Goal: Task Accomplishment & Management: Manage account settings

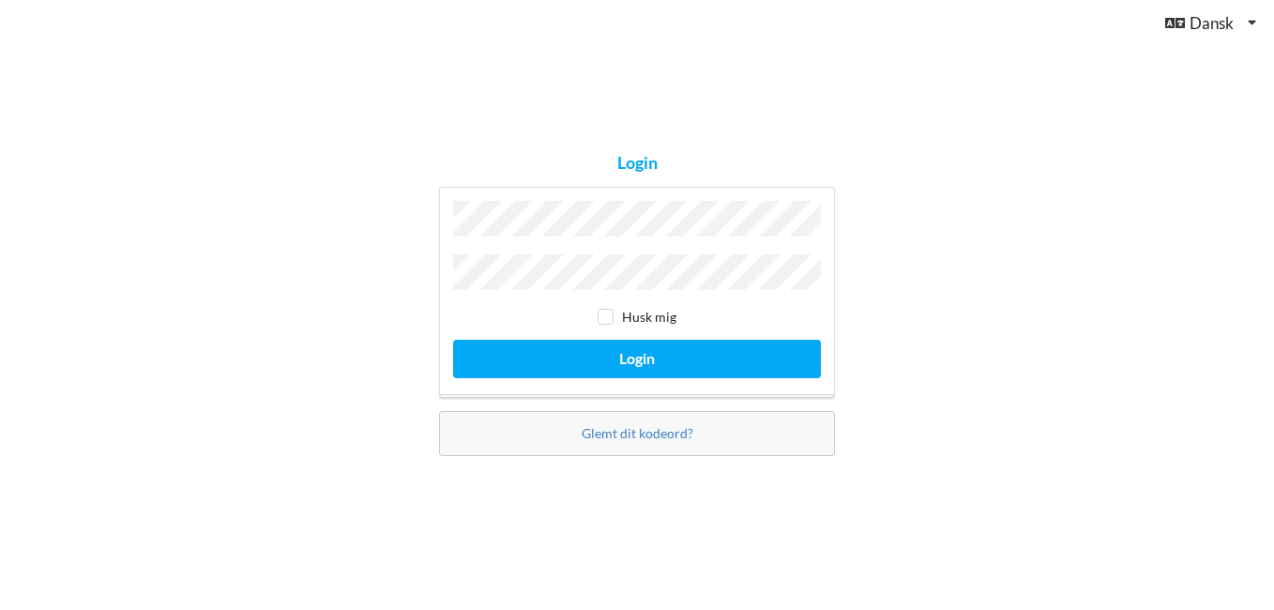
click at [453, 340] on button "Login" at bounding box center [637, 359] width 368 height 38
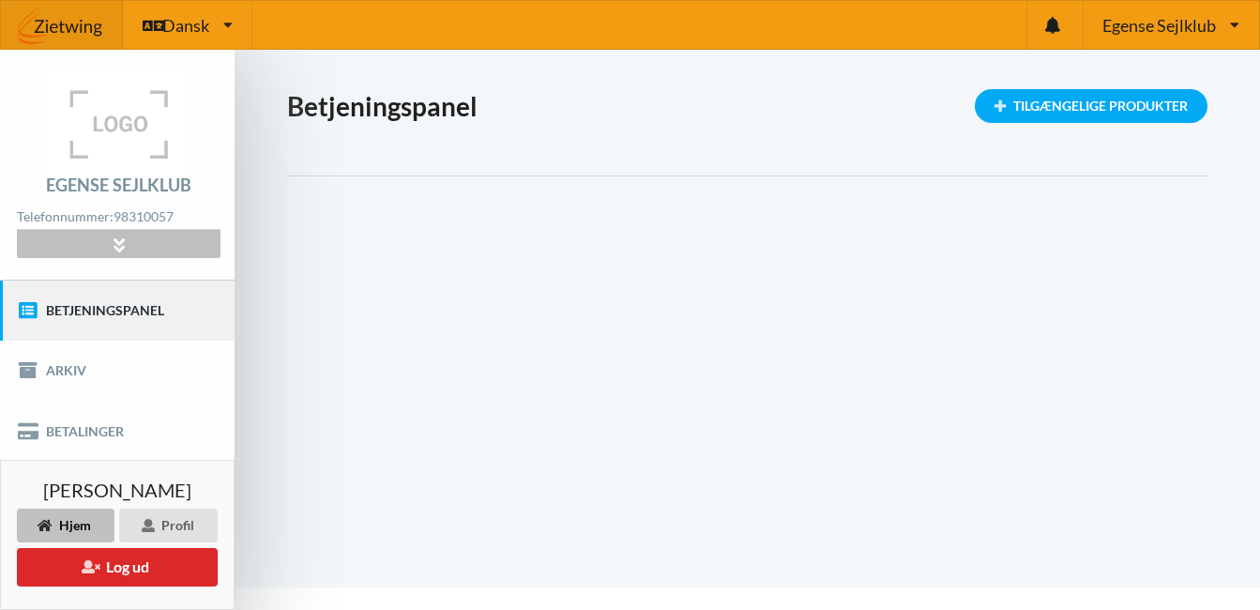
click at [70, 241] on div at bounding box center [118, 244] width 203 height 29
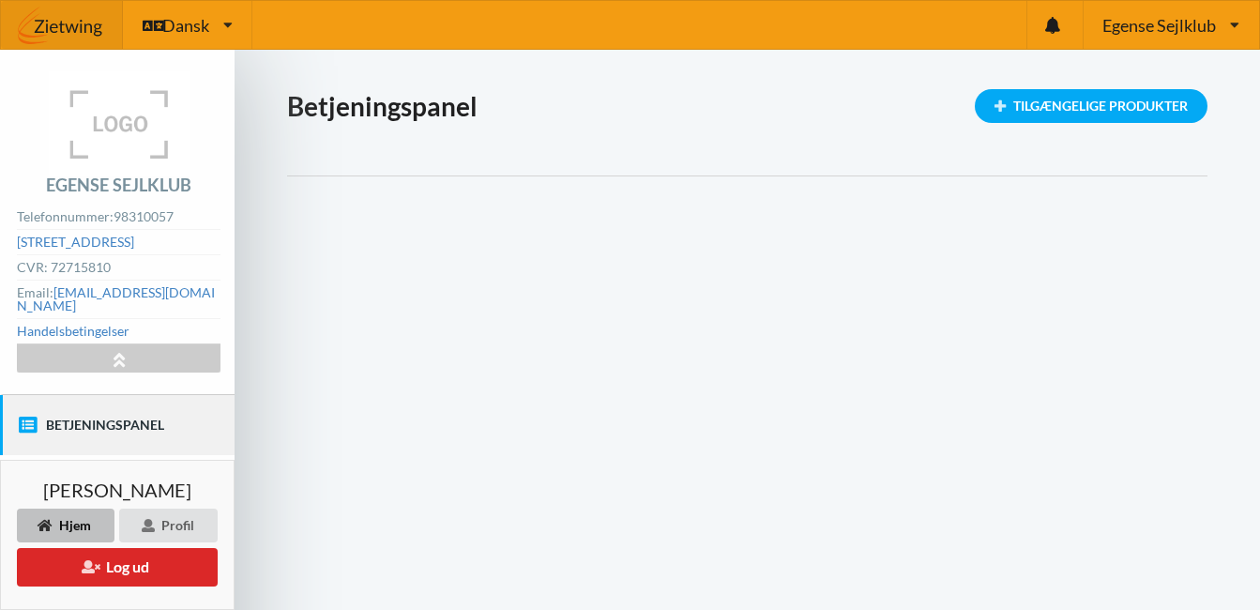
click at [138, 128] on img at bounding box center [119, 123] width 141 height 105
click at [1241, 24] on div "Egense Sejlklub Egense Sejlklub Sejlklubben Mou Bro" at bounding box center [1171, 25] width 176 height 48
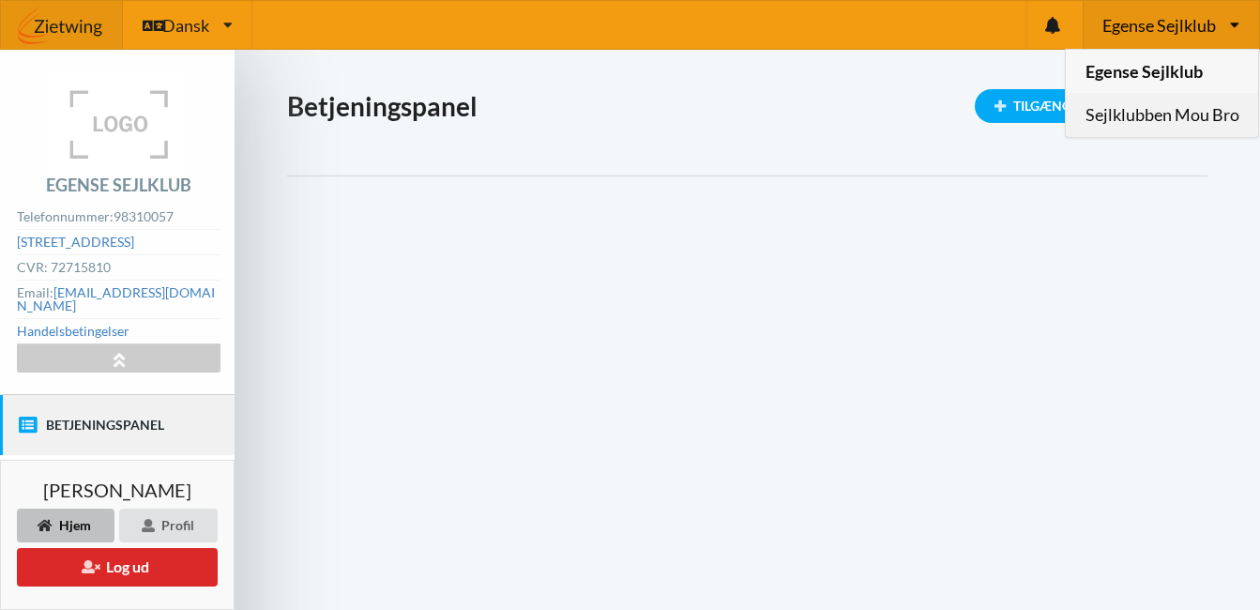
click at [1156, 114] on link "Sejlklubben Mou Bro" at bounding box center [1162, 115] width 192 height 43
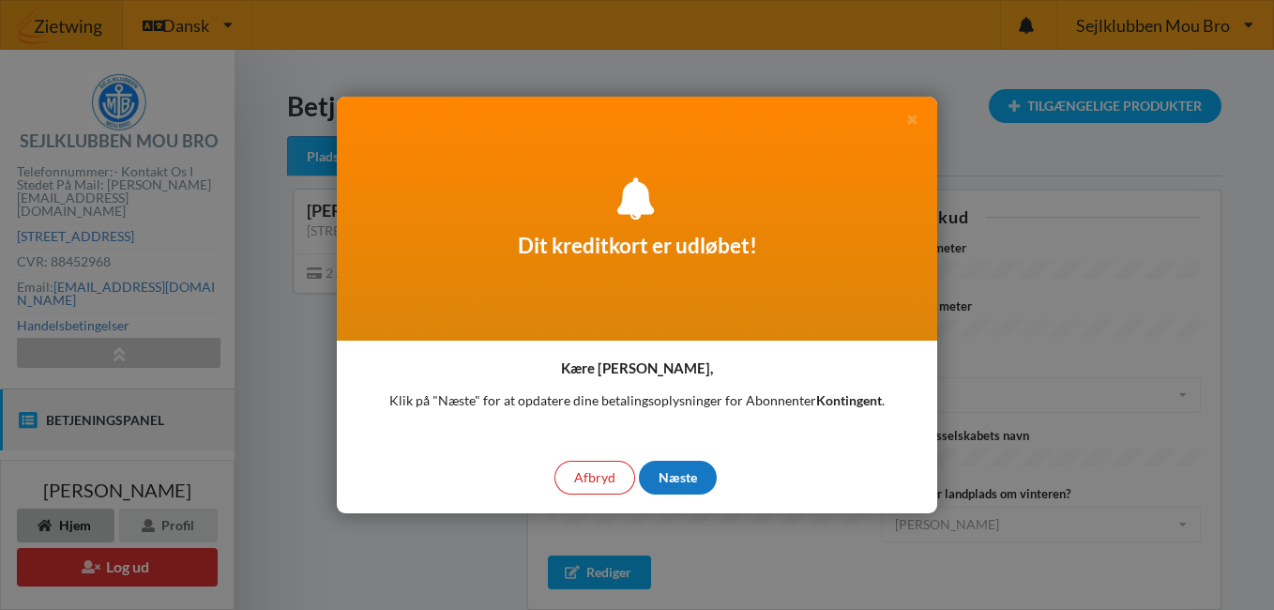
click at [690, 475] on div "Næste" at bounding box center [678, 478] width 78 height 34
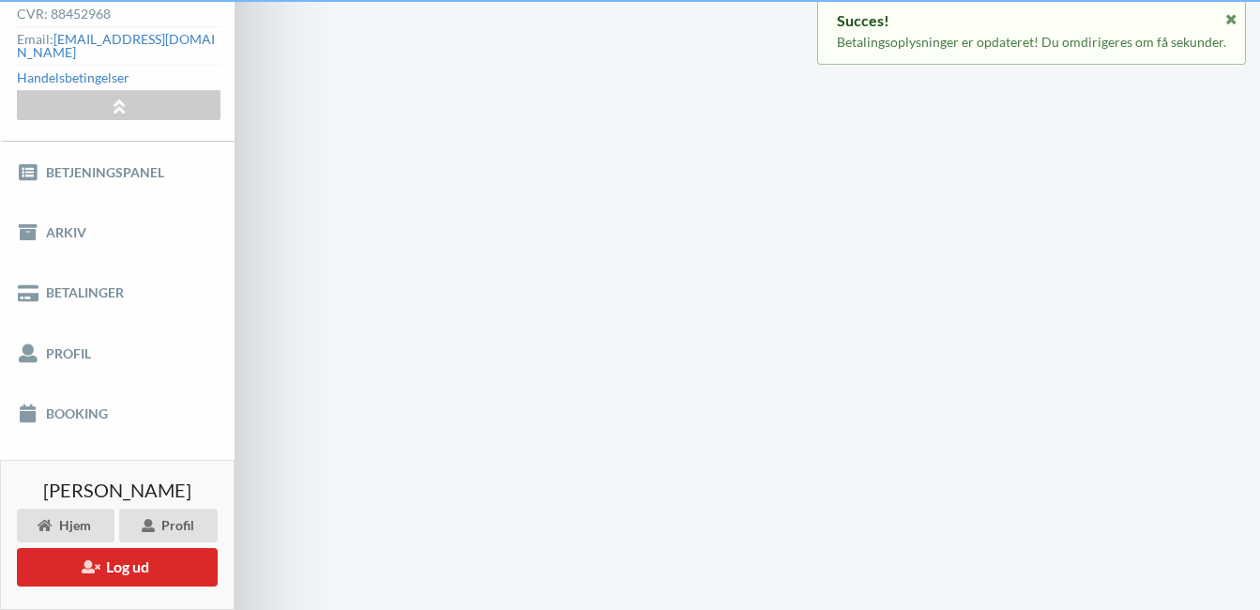
scroll to position [116, 0]
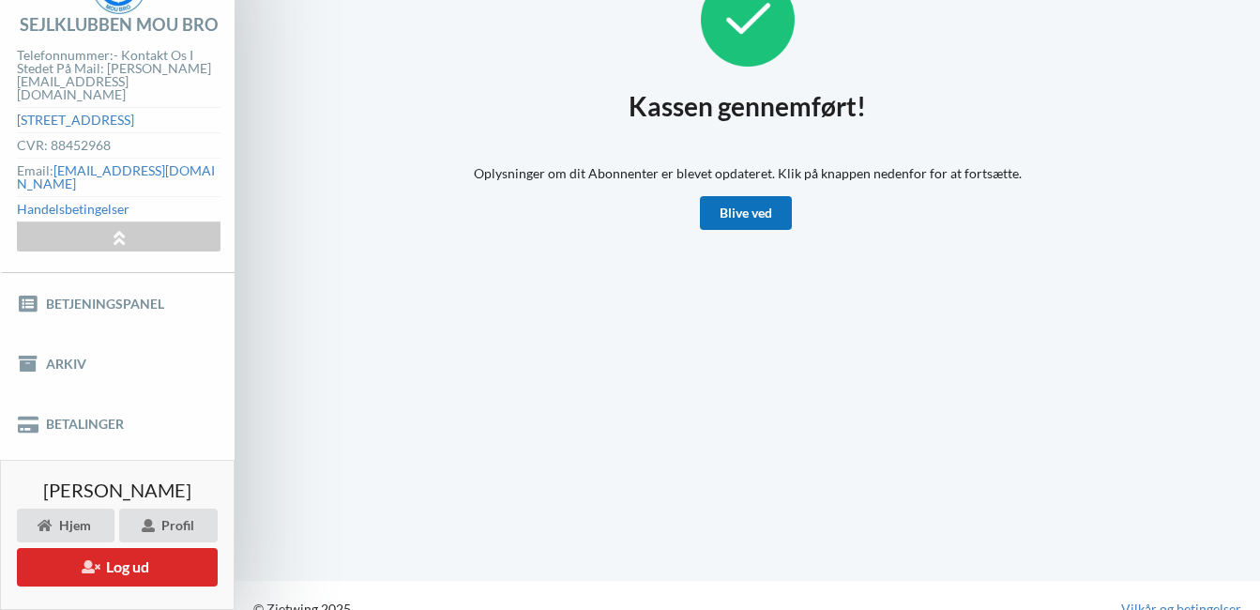
click at [734, 220] on link "Blive ved" at bounding box center [746, 213] width 92 height 34
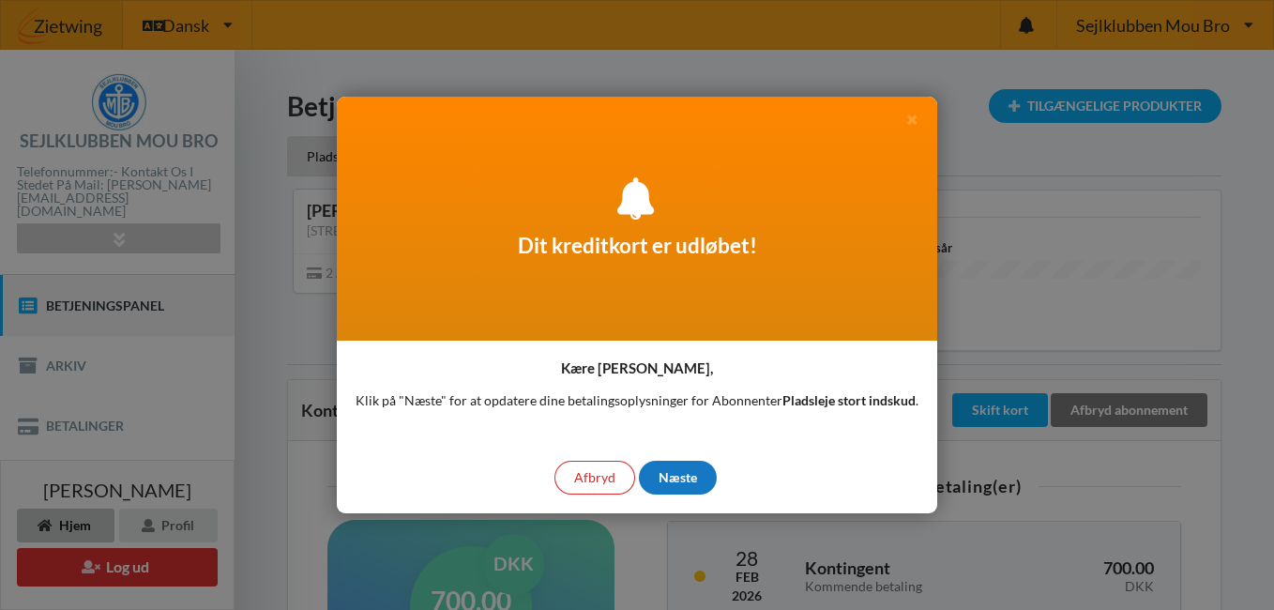
click at [684, 486] on div "Næste" at bounding box center [678, 478] width 78 height 34
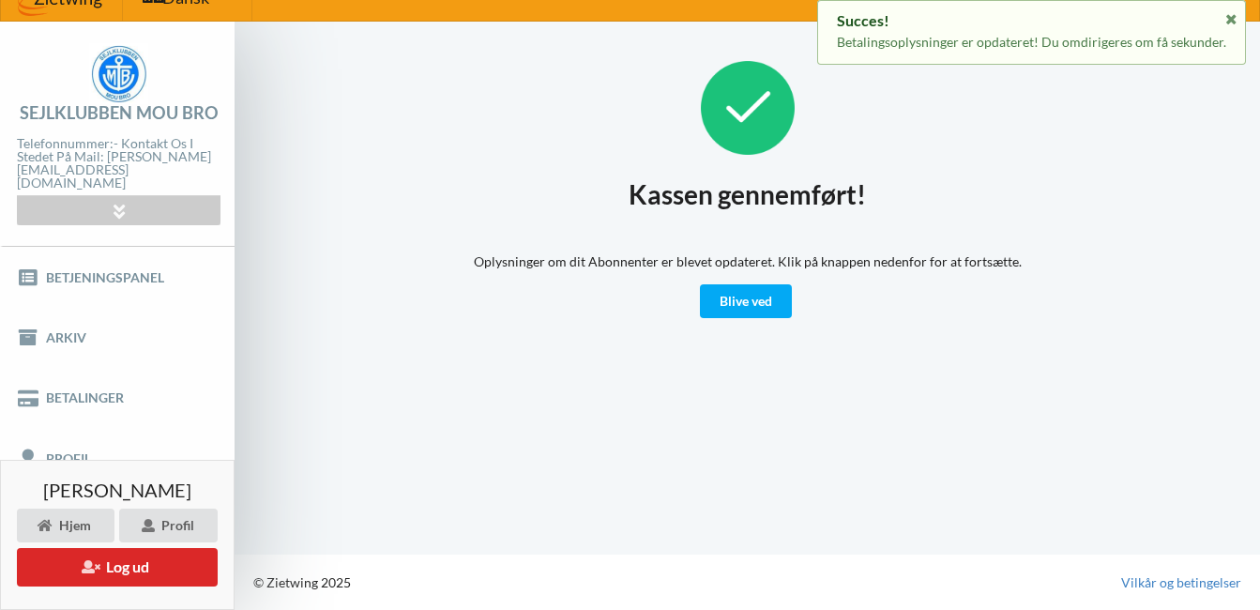
scroll to position [15, 0]
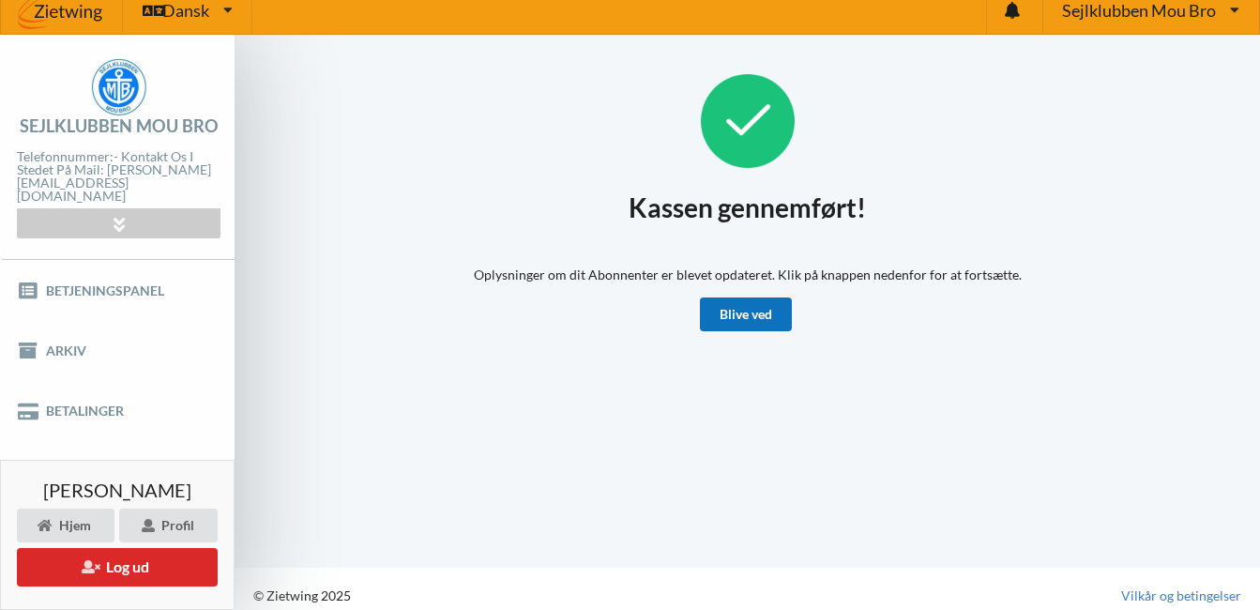
click at [739, 318] on link "Blive ved" at bounding box center [746, 314] width 92 height 34
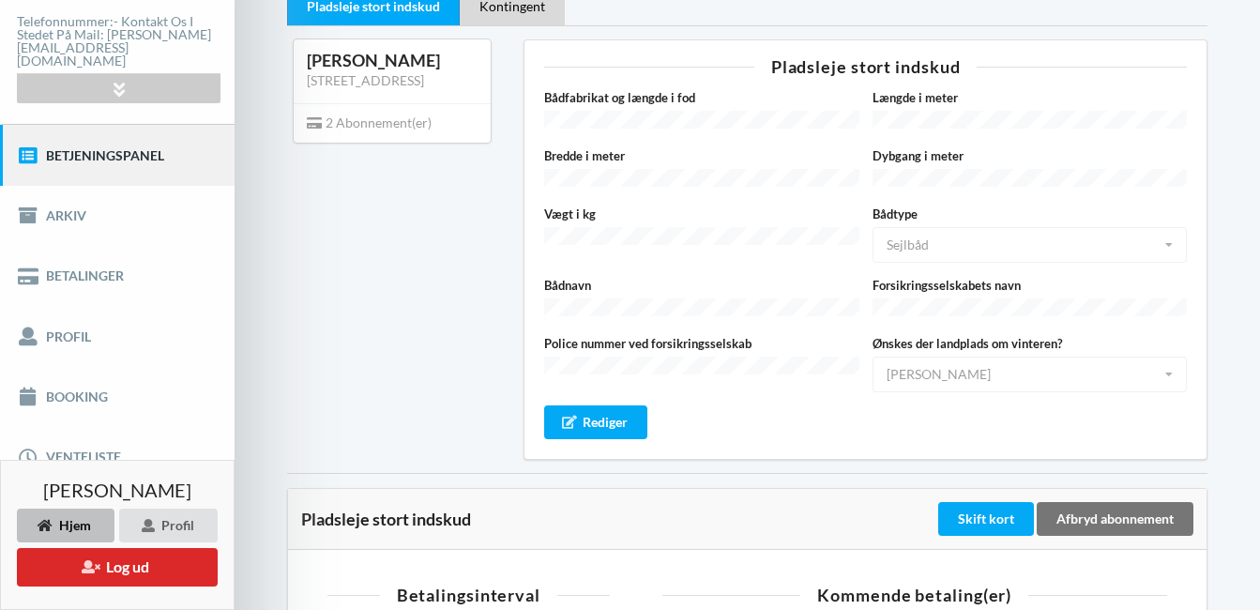
scroll to position [188, 0]
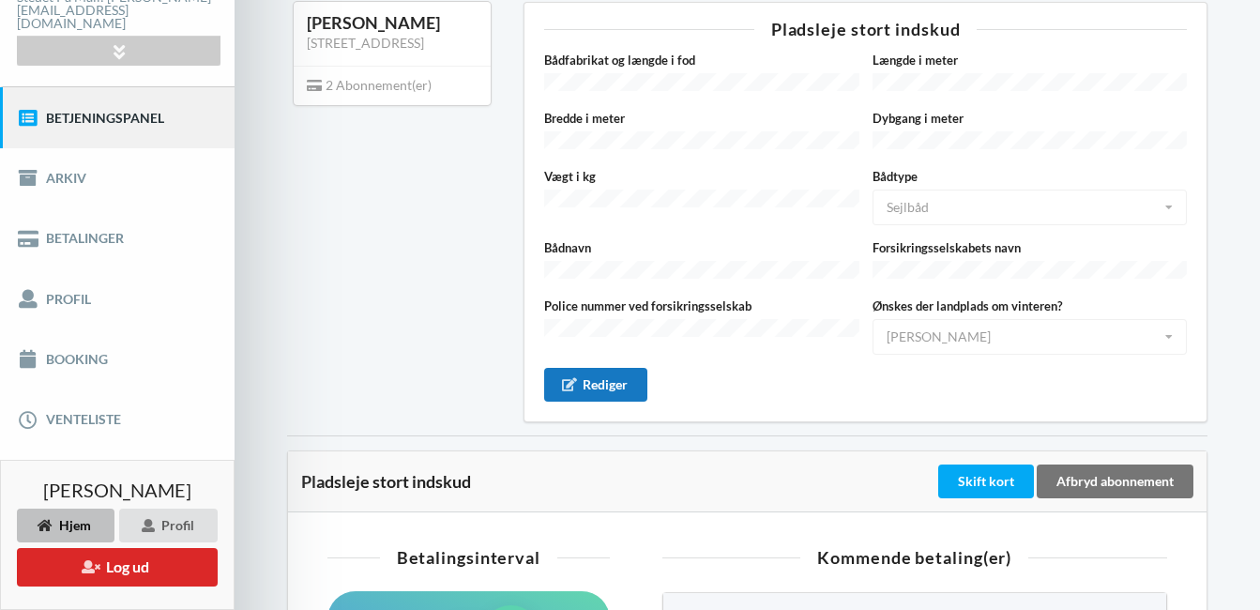
click at [634, 376] on div "Rediger" at bounding box center [595, 385] width 103 height 34
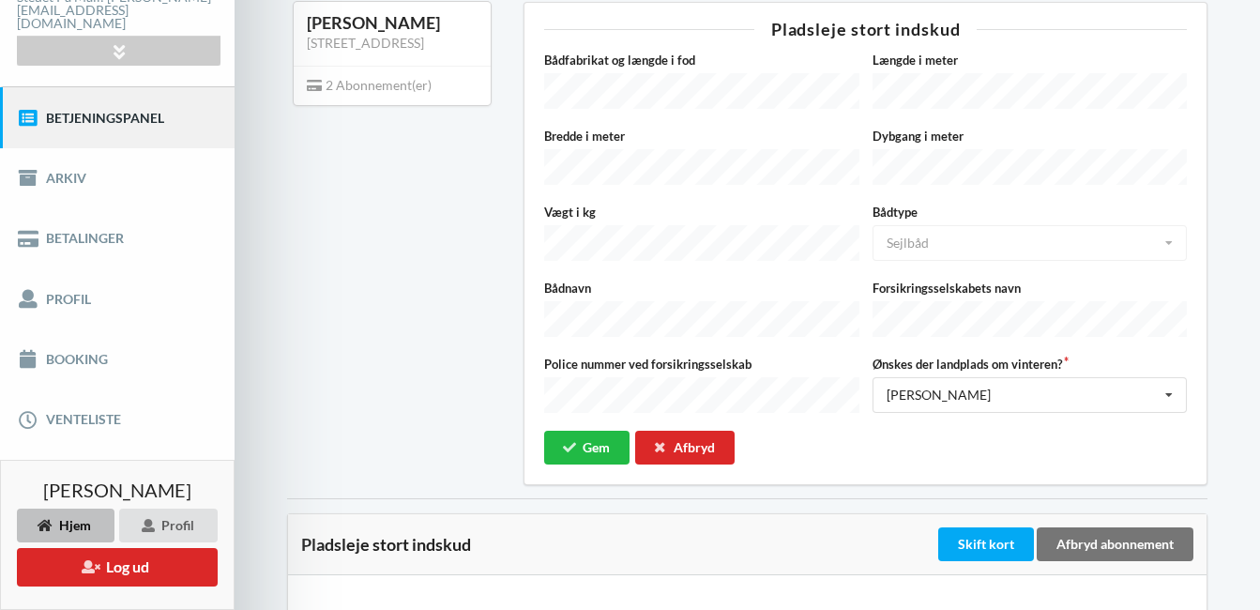
click at [1163, 236] on div "Bådtype Sejlbåd Sejlbåd Motorbåd Jolle" at bounding box center [1030, 234] width 328 height 63
click at [455, 293] on div "Karsten [STREET_ADDRESS]" at bounding box center [392, 243] width 236 height 509
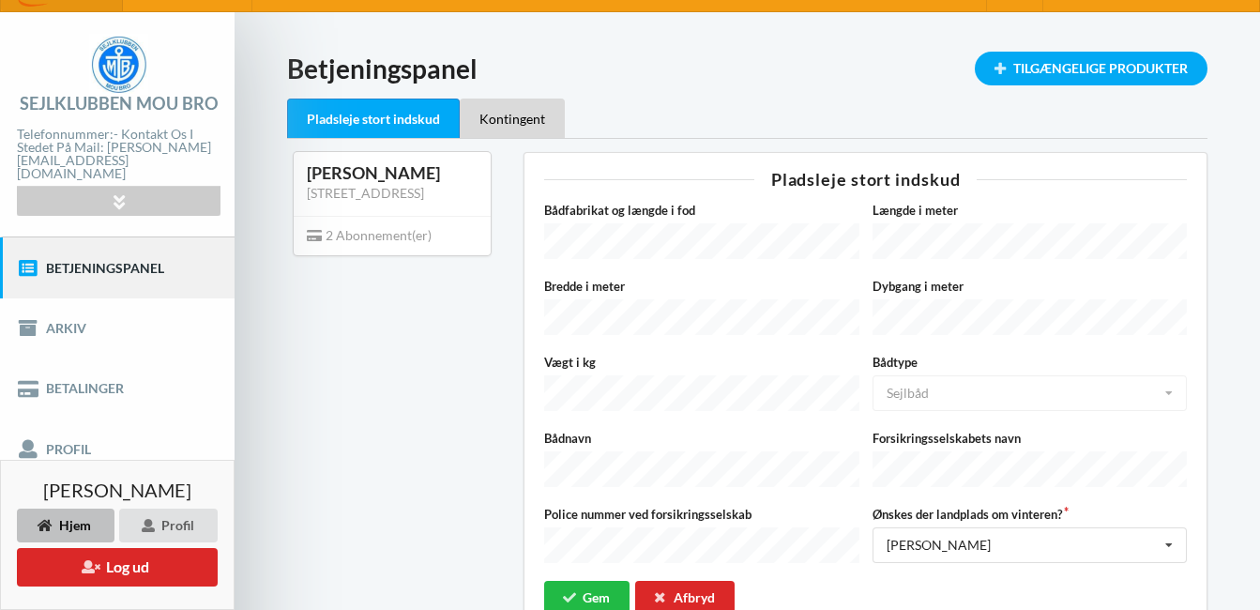
scroll to position [75, 0]
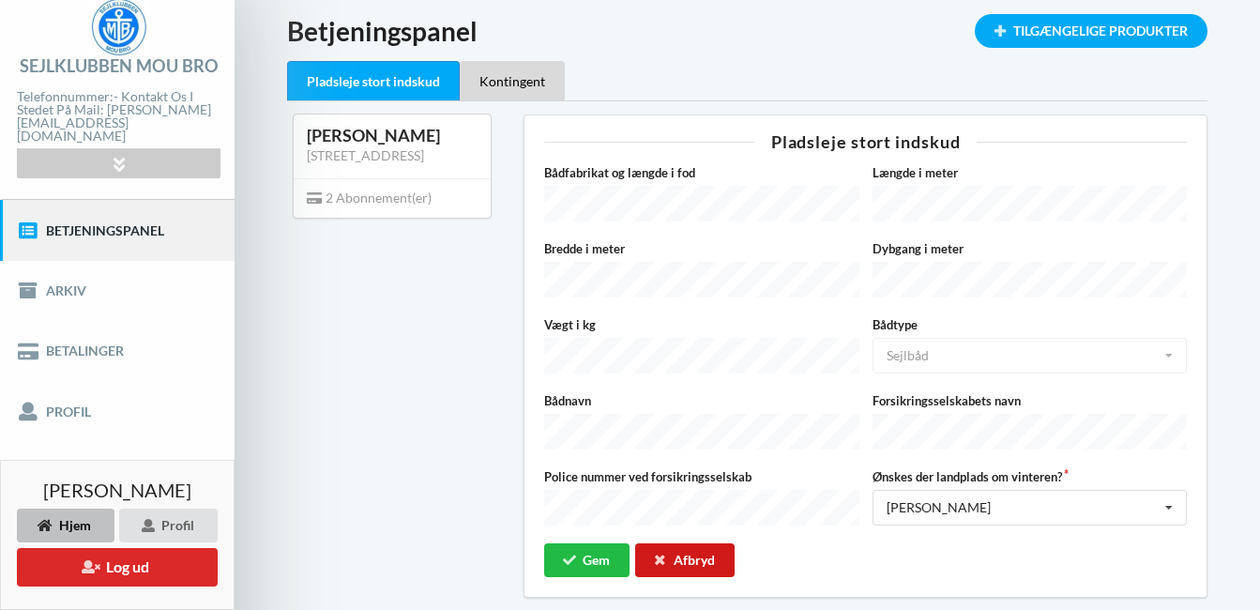
click at [681, 543] on div "Afbryd" at bounding box center [684, 560] width 99 height 34
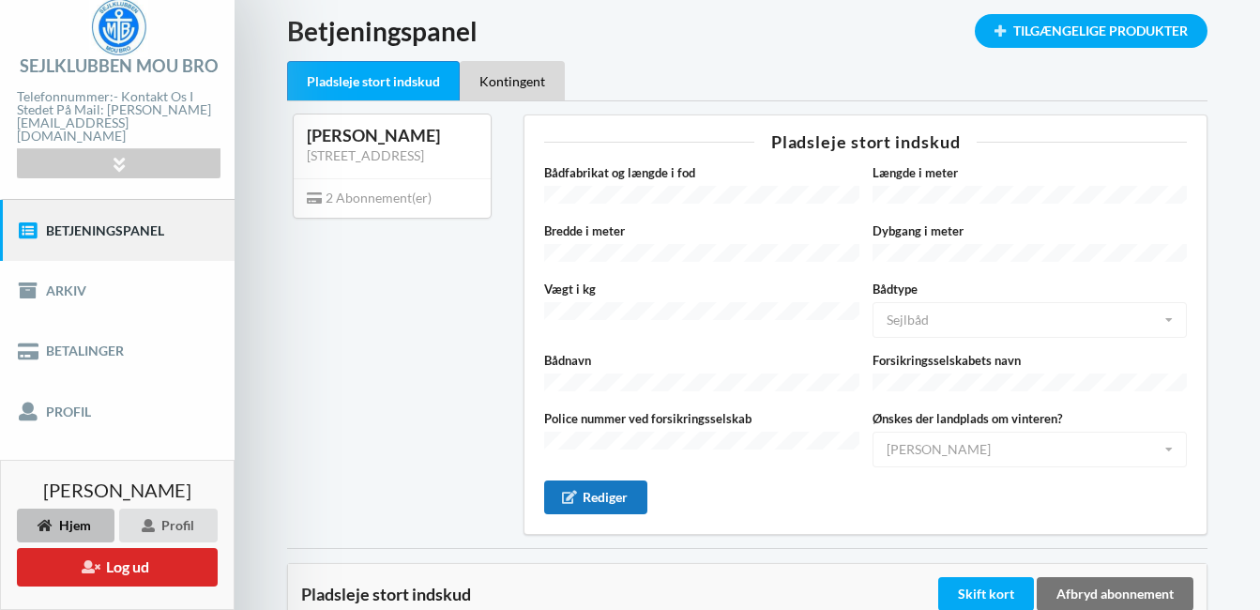
click at [581, 500] on div "Rediger" at bounding box center [595, 497] width 103 height 34
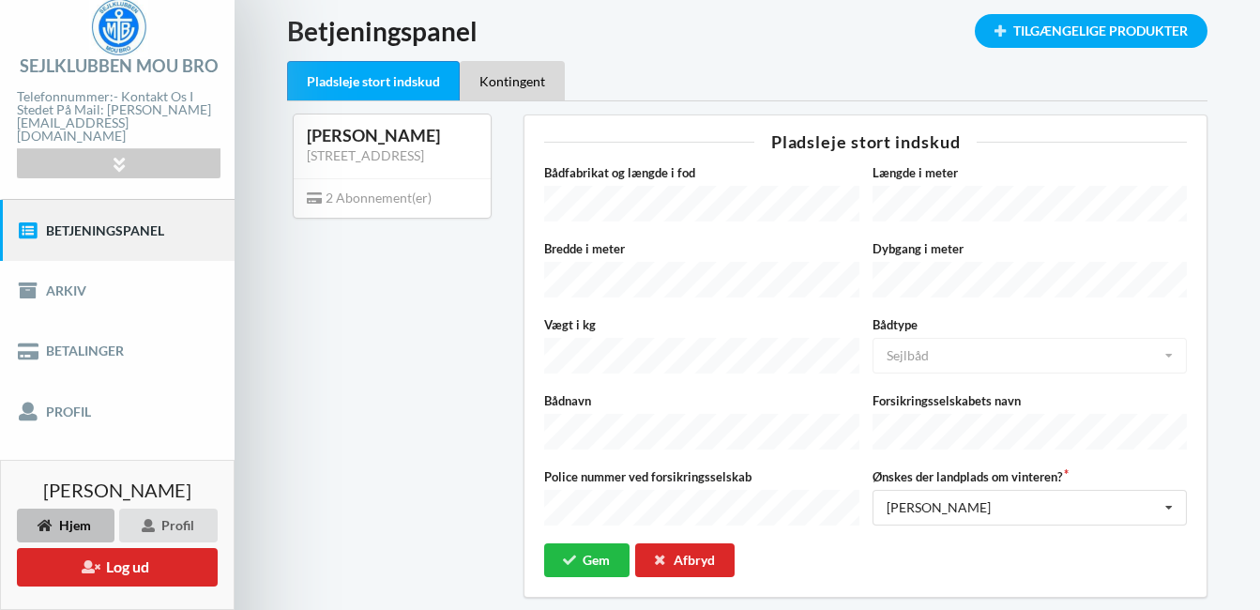
drag, startPoint x: 581, startPoint y: 500, endPoint x: 450, endPoint y: 448, distance: 140.6
click at [450, 448] on div "Karsten [STREET_ADDRESS]" at bounding box center [392, 355] width 236 height 509
click at [949, 496] on div "Ja Ja Nej" at bounding box center [1030, 508] width 314 height 36
click at [881, 552] on div "Bådfabrikat og længde i fod Længde i meter Bredde i meter Dybgang i meter Vægt …" at bounding box center [865, 370] width 643 height 414
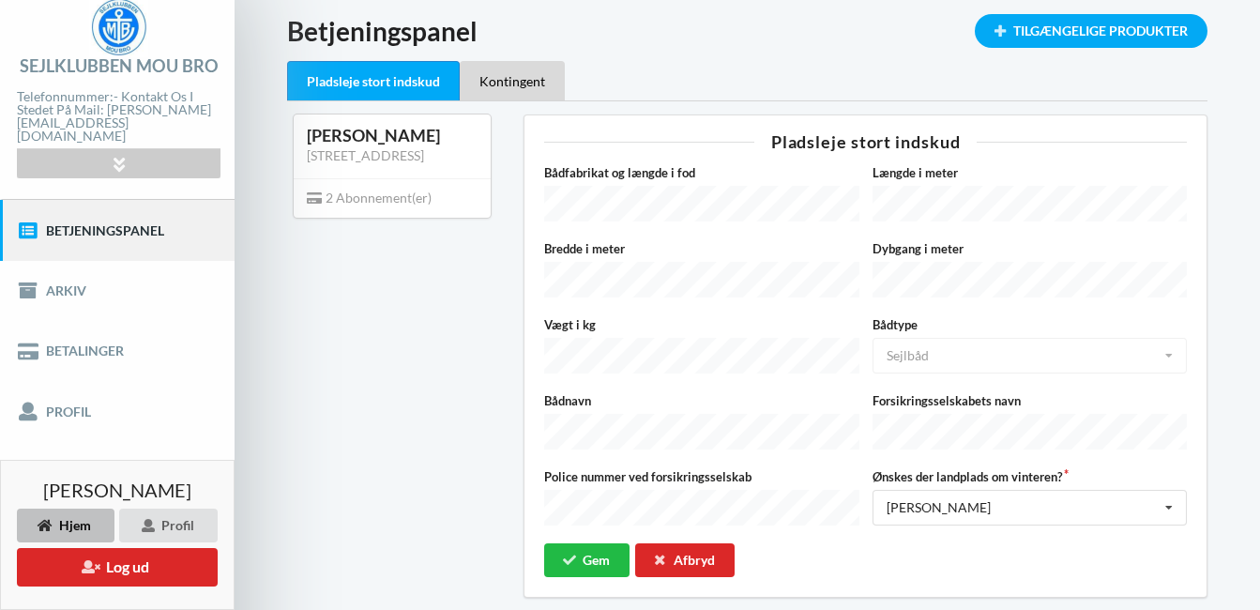
scroll to position [38, 0]
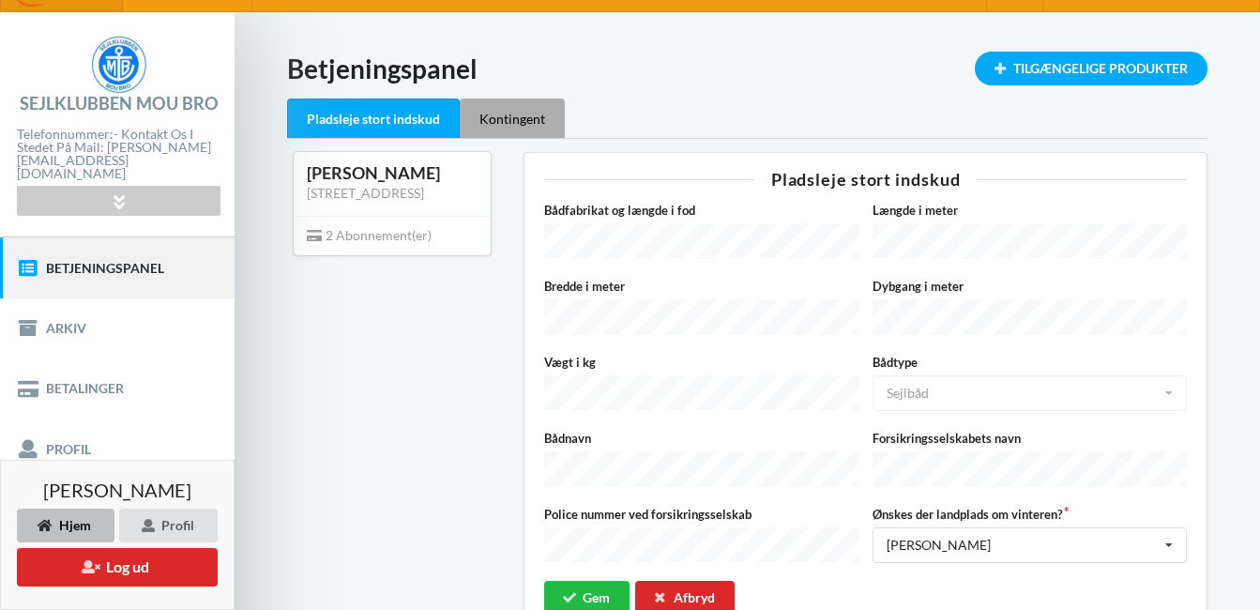
click at [539, 119] on div "Kontingent" at bounding box center [512, 118] width 105 height 39
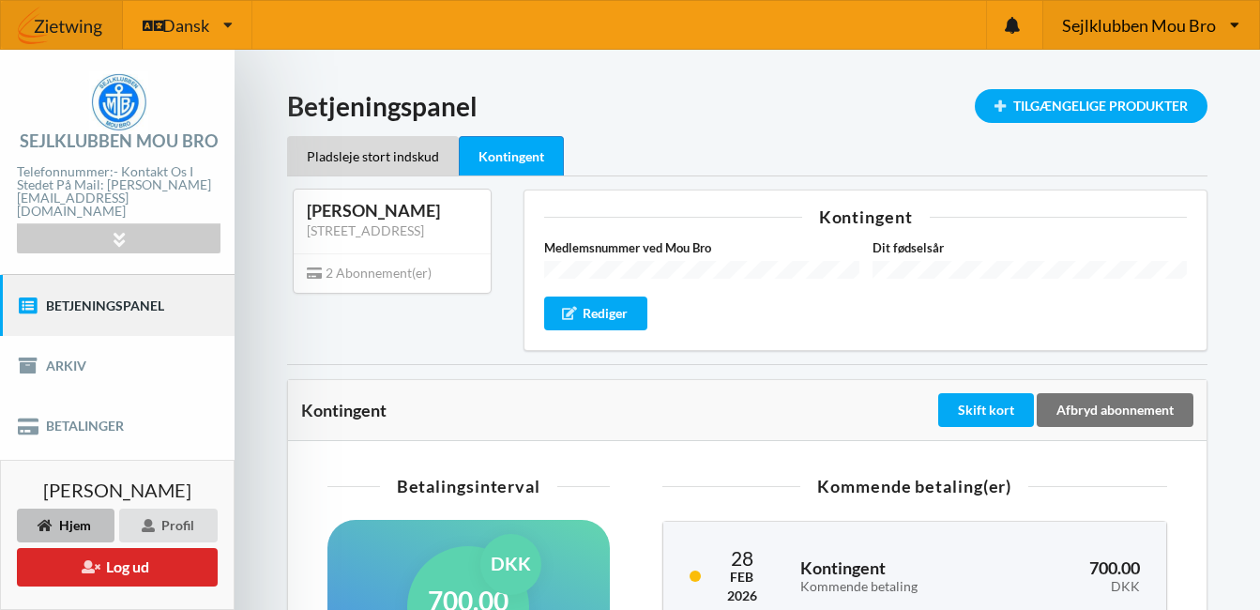
click at [1238, 24] on icon at bounding box center [1234, 25] width 9 height 14
click at [909, 167] on div "Pladsleje stort indskud [GEOGRAPHIC_DATA]" at bounding box center [747, 155] width 921 height 39
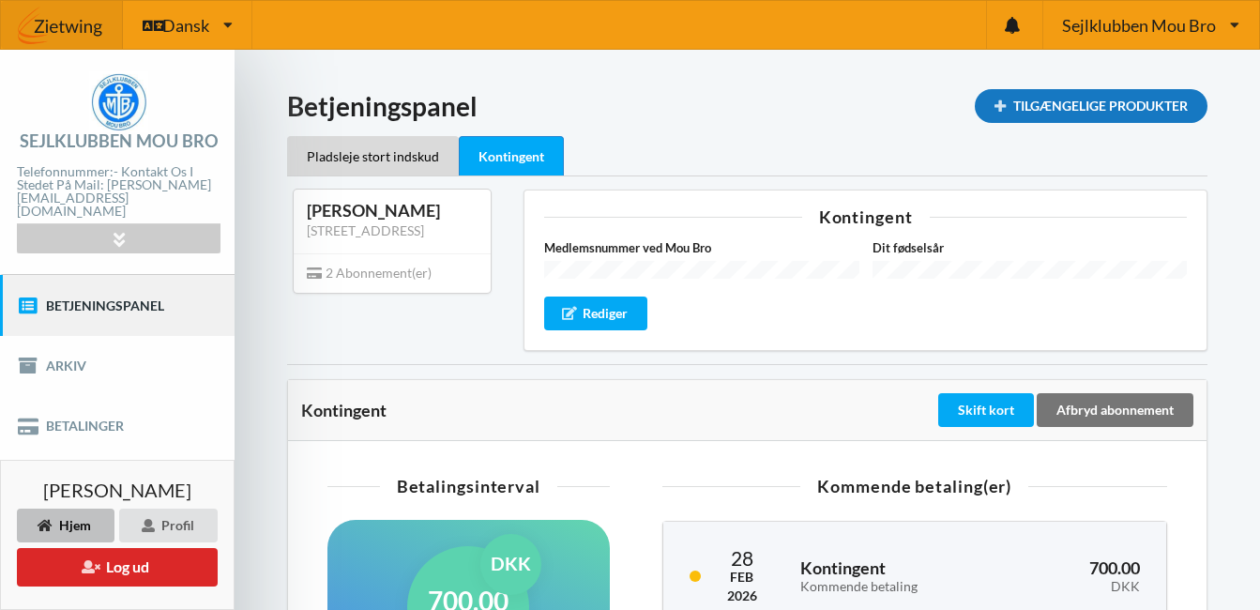
click at [1040, 99] on div "Tilgængelige Produkter" at bounding box center [1091, 106] width 233 height 34
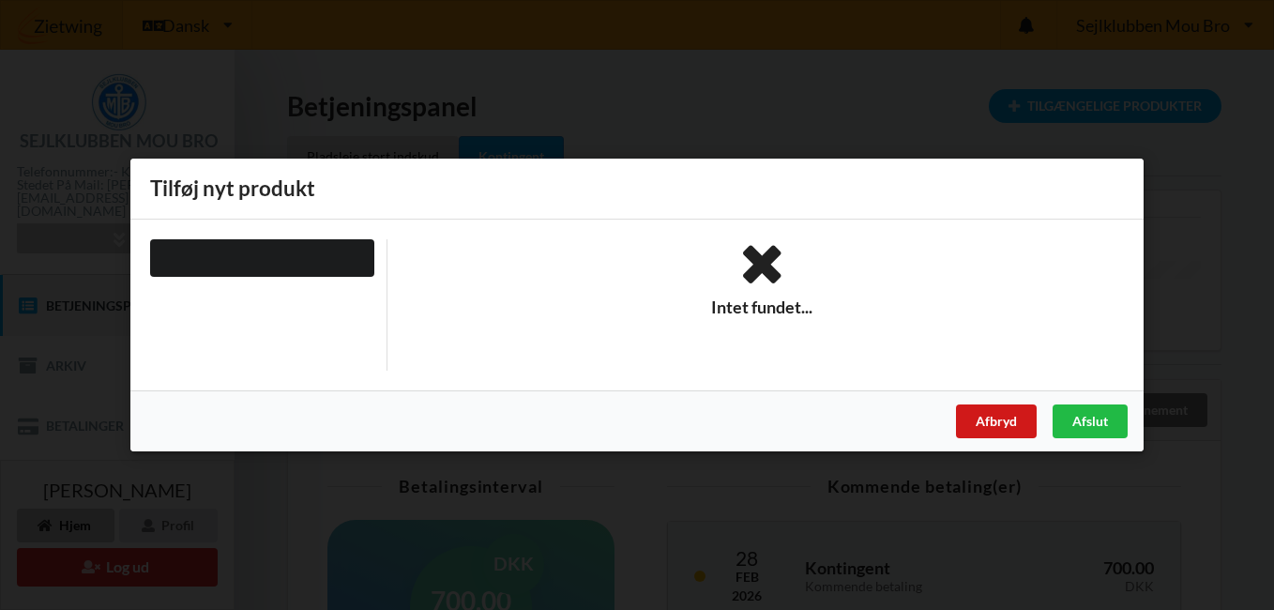
click at [998, 424] on div "Afbryd" at bounding box center [996, 421] width 81 height 34
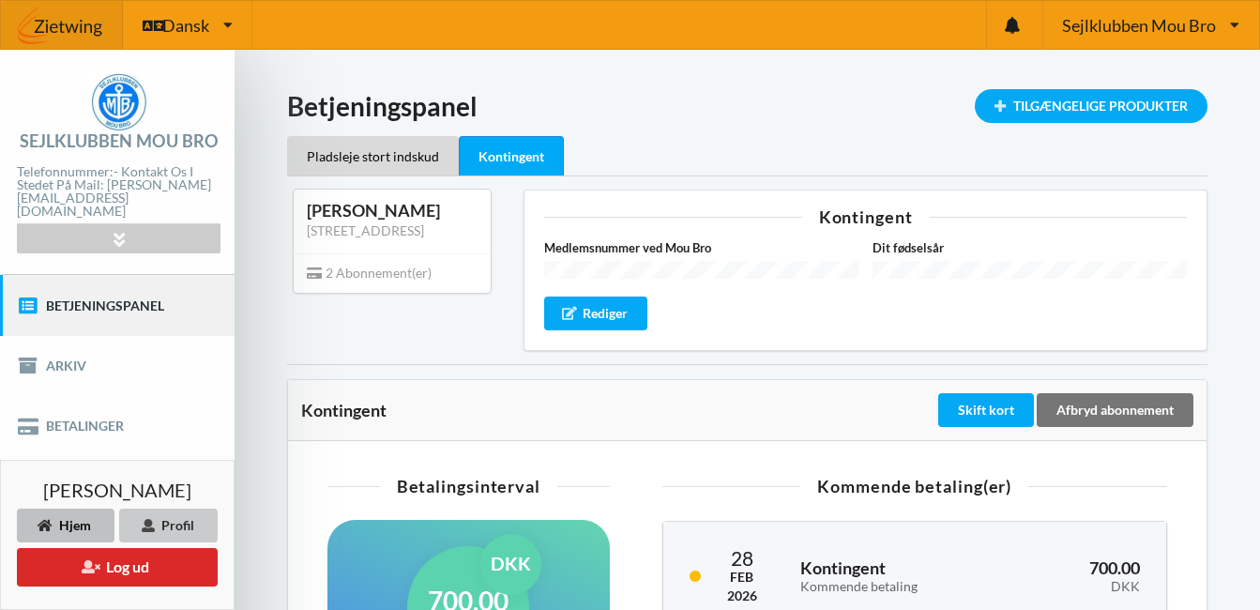
click at [187, 528] on div "Profil" at bounding box center [168, 526] width 99 height 34
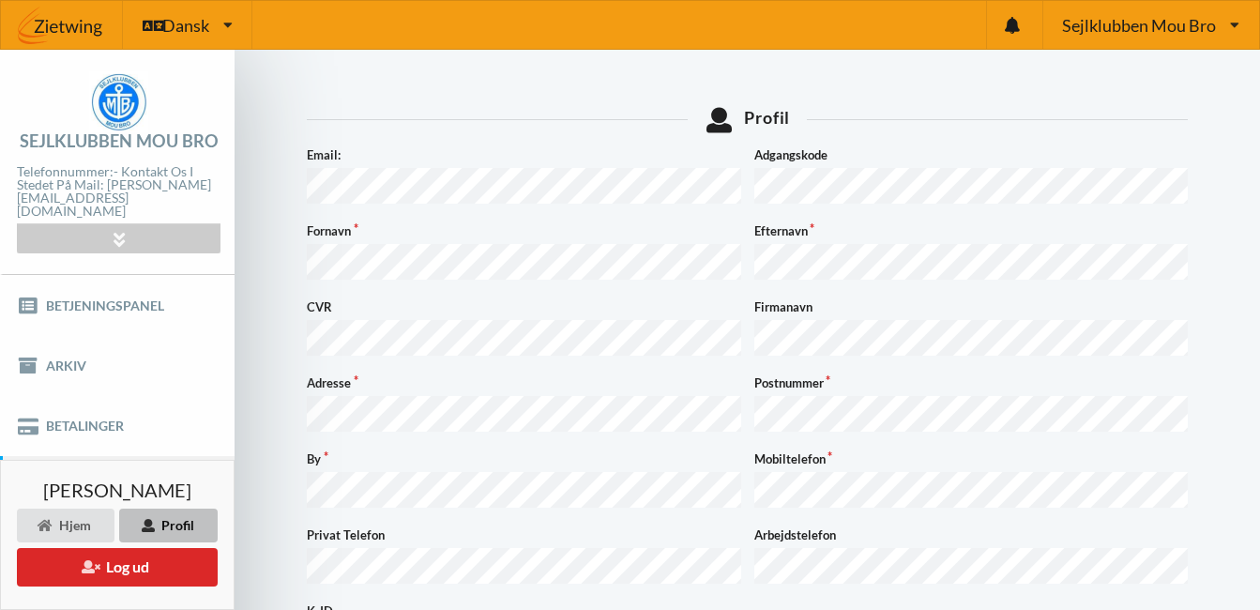
click at [72, 353] on link "Arkiv" at bounding box center [117, 366] width 235 height 60
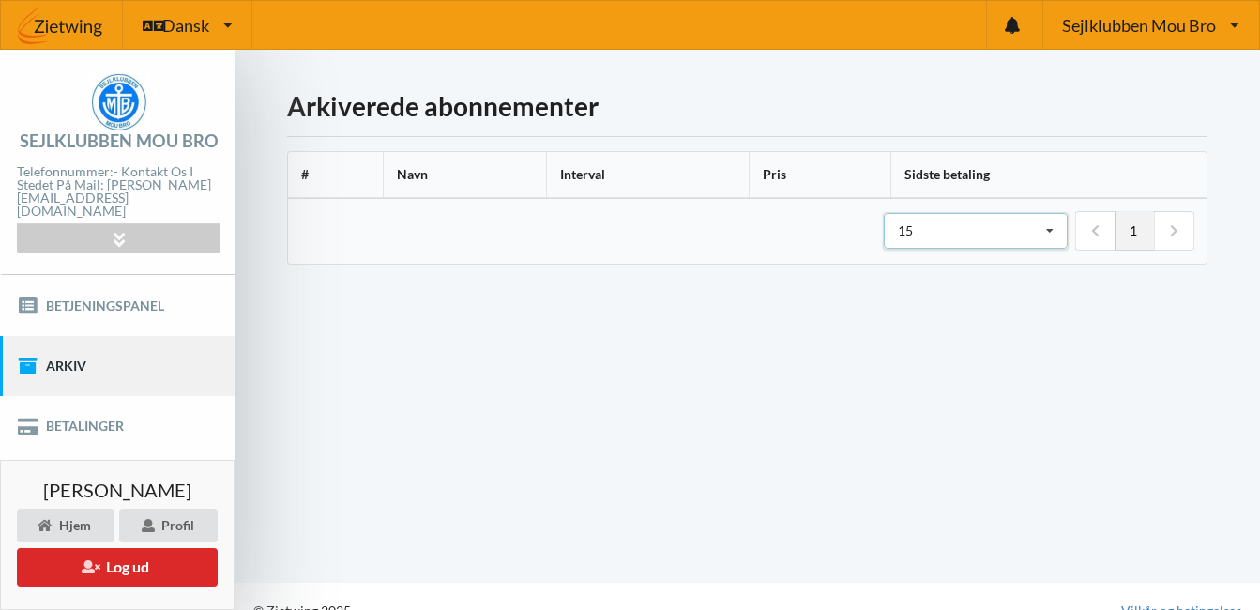
click at [969, 227] on div "15 15 25 50" at bounding box center [976, 231] width 184 height 36
click at [766, 371] on div "Indlæser... Arkiverede abonnementer # Navn Interval Pris Sidste betaling 1 15 1…" at bounding box center [748, 316] width 1026 height 532
click at [137, 418] on link "Betalinger" at bounding box center [117, 426] width 235 height 60
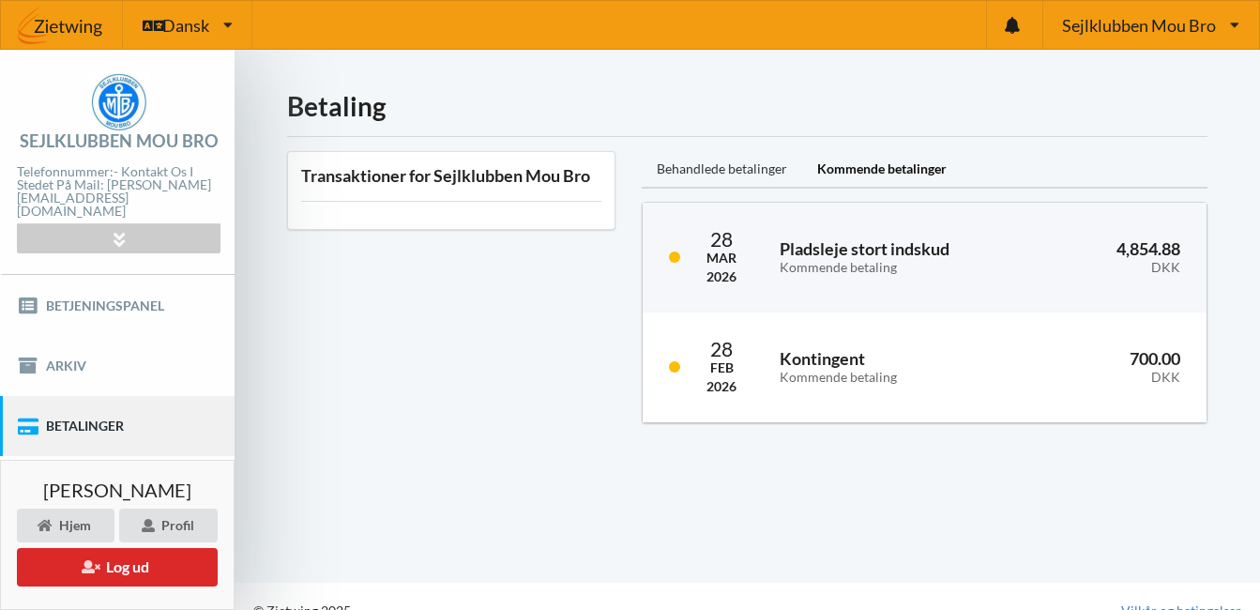
click at [727, 170] on div "Behandlede betalinger" at bounding box center [722, 170] width 160 height 38
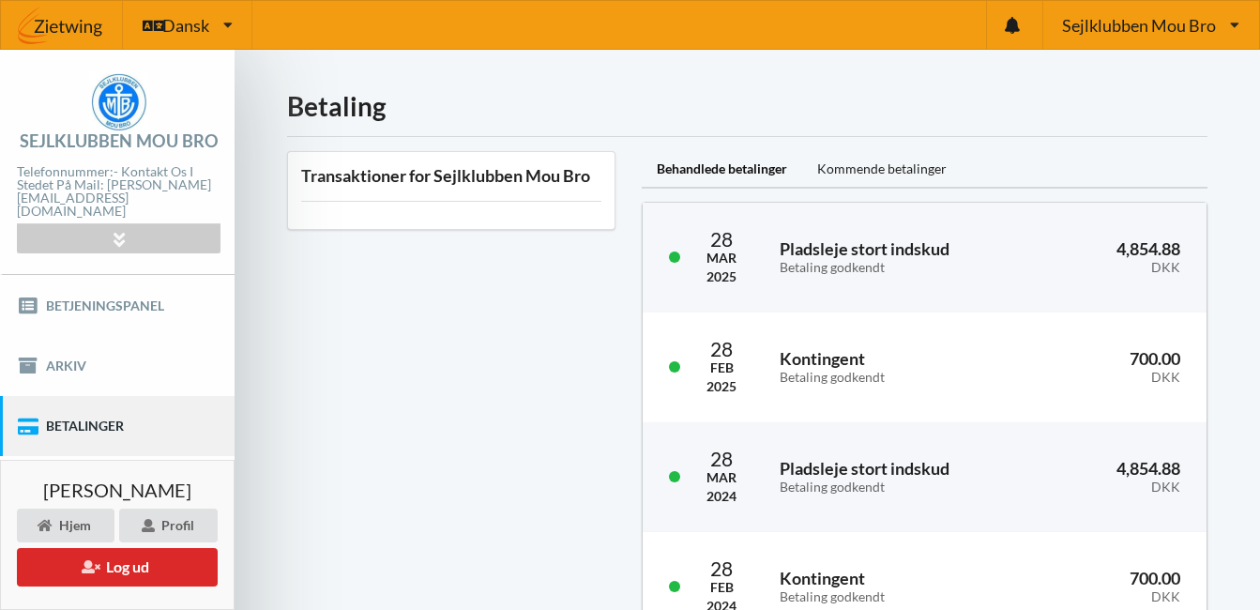
click at [542, 377] on div "Transaktioner for Sejlklubben Mou Bro" at bounding box center [451, 397] width 355 height 518
click at [1198, 31] on span "Sejlklubben Mou Bro" at bounding box center [1139, 25] width 154 height 17
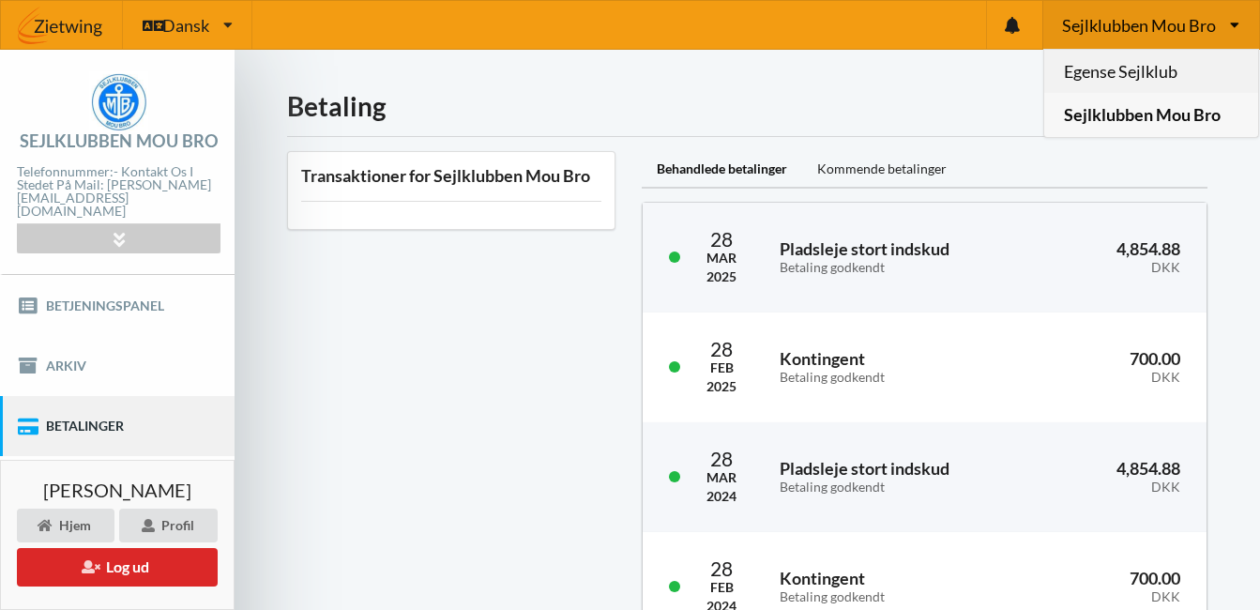
click at [1150, 82] on link "Egense Sejlklub" at bounding box center [1151, 71] width 214 height 43
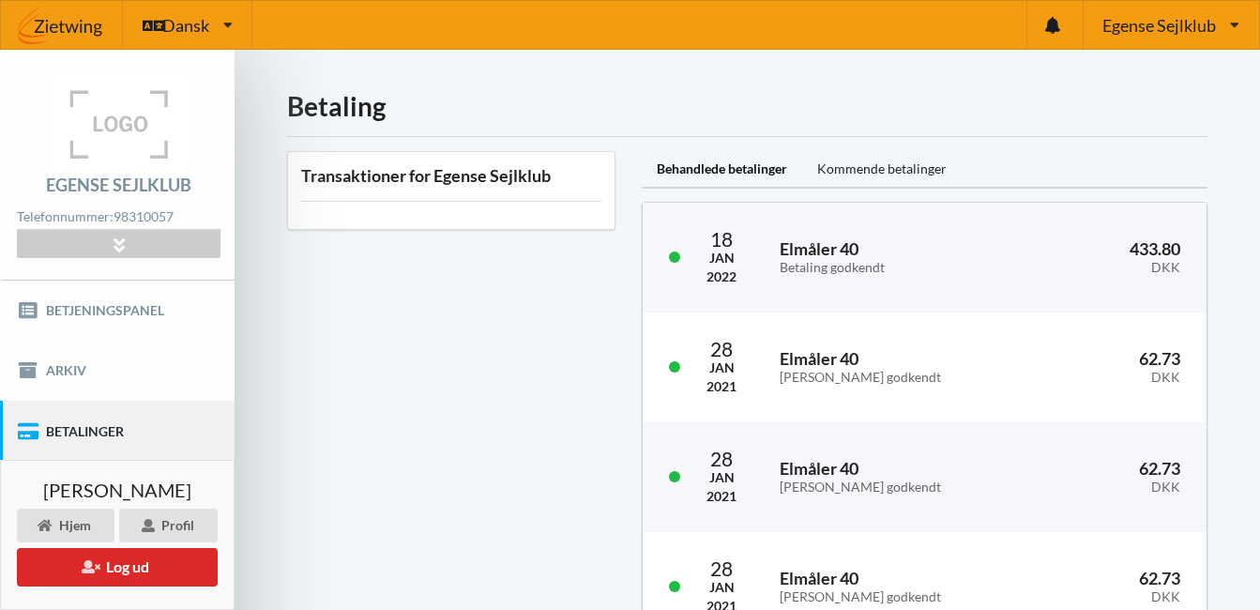
click at [454, 384] on div "Transaktioner for Egense Sejlklub" at bounding box center [451, 478] width 355 height 680
click at [890, 173] on div "Kommende betalinger" at bounding box center [882, 170] width 160 height 38
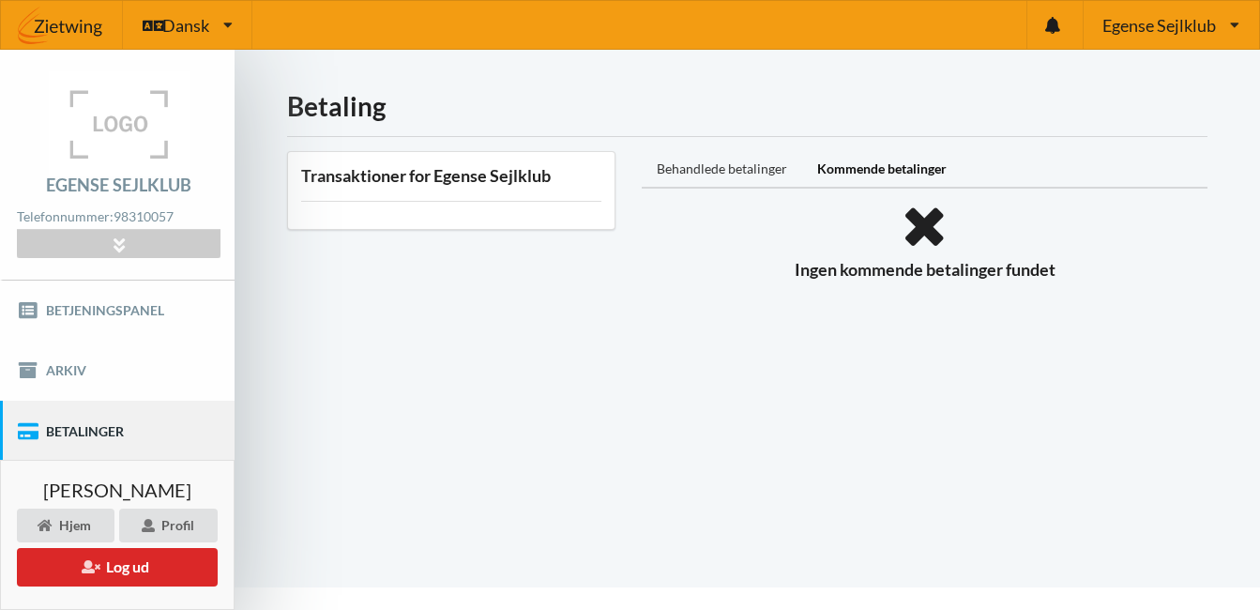
click at [724, 175] on div "Behandlede betalinger" at bounding box center [722, 170] width 160 height 38
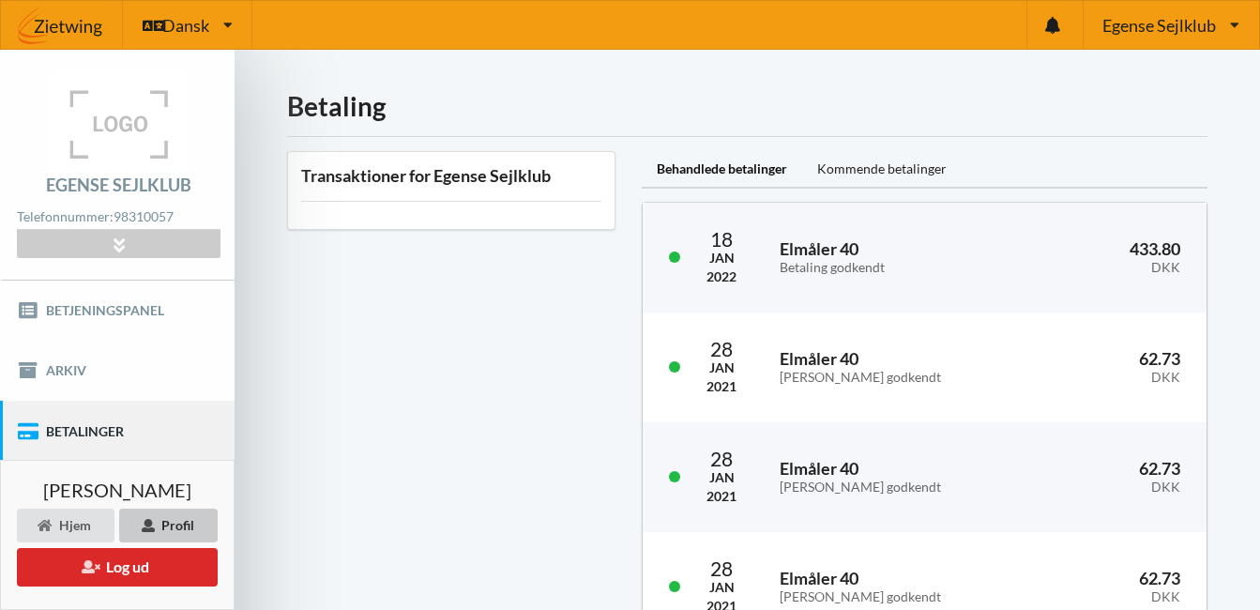
click at [194, 513] on div "Profil" at bounding box center [168, 526] width 99 height 34
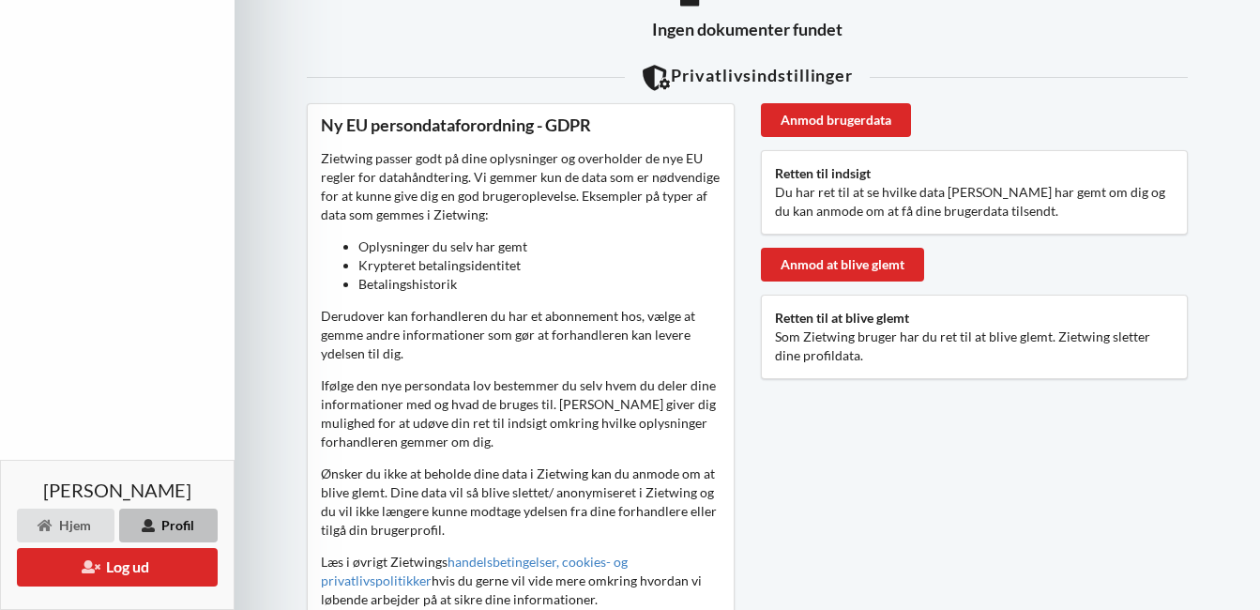
scroll to position [850, 0]
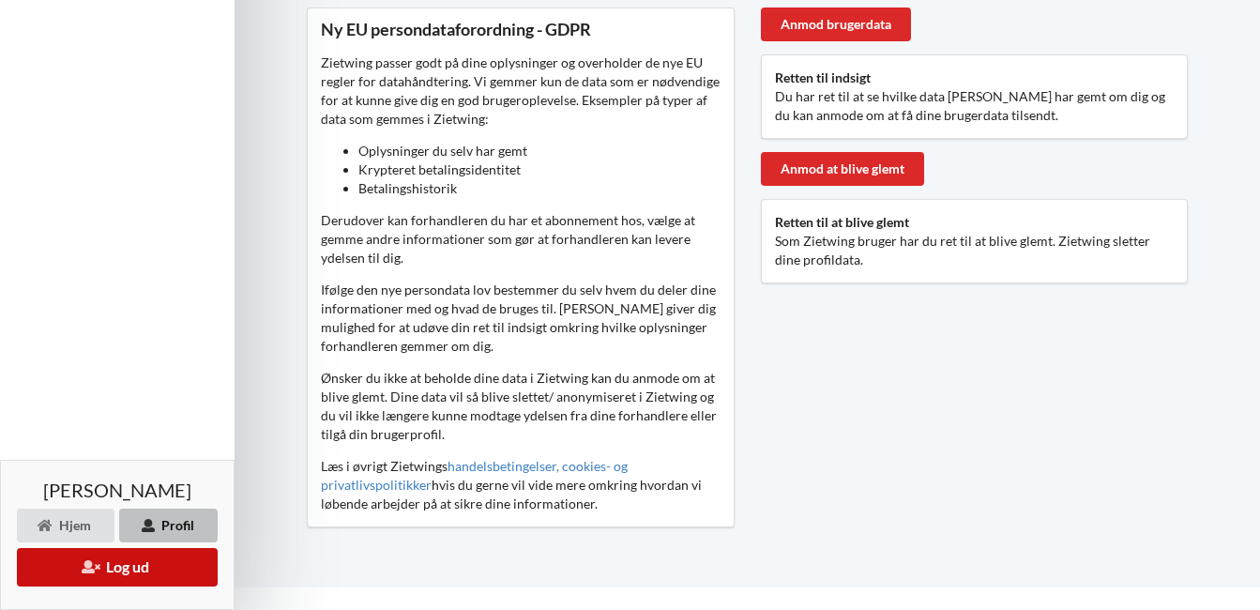
click at [133, 581] on button "Log ud" at bounding box center [117, 567] width 201 height 38
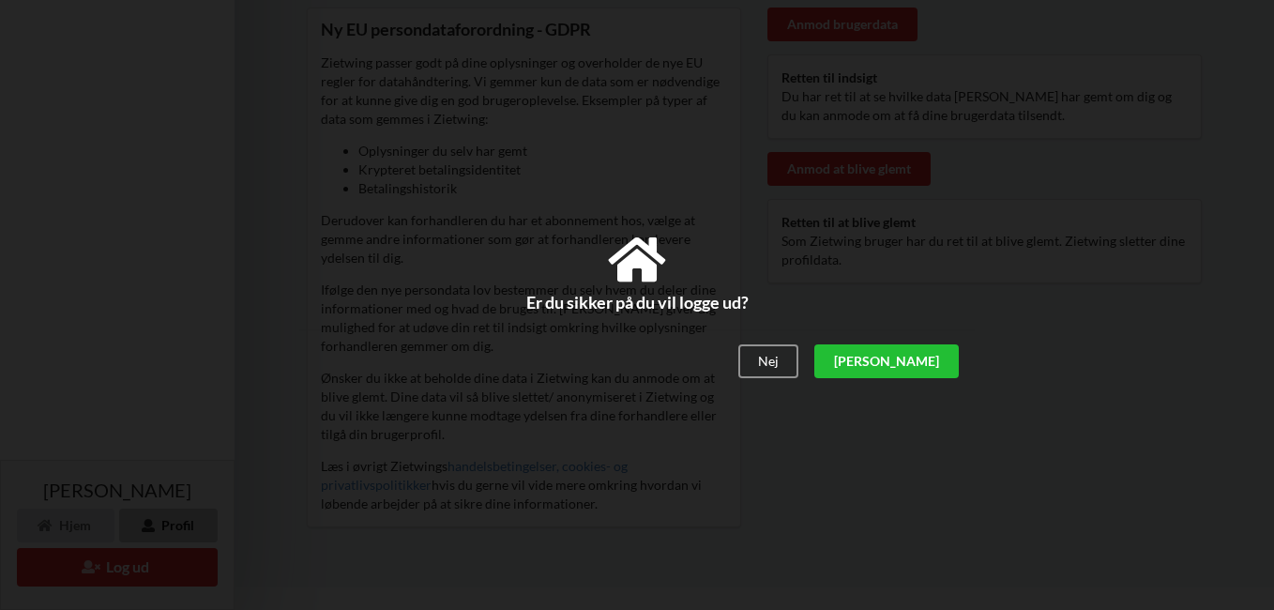
click at [933, 355] on div "[PERSON_NAME]" at bounding box center [887, 362] width 145 height 34
